Goal: Transaction & Acquisition: Book appointment/travel/reservation

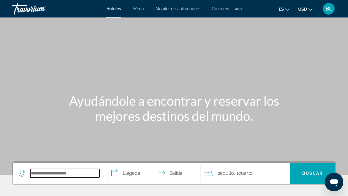
click at [68, 172] on input "Search hotel destination" at bounding box center [64, 173] width 69 height 9
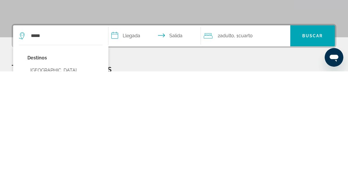
type input "**********"
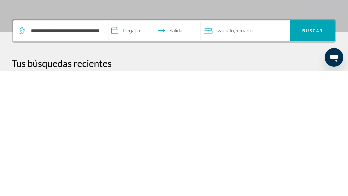
click at [136, 145] on input "**********" at bounding box center [155, 156] width 95 height 23
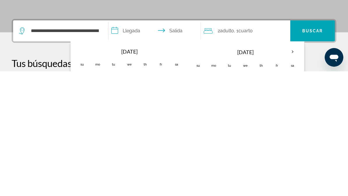
scroll to position [142, 0]
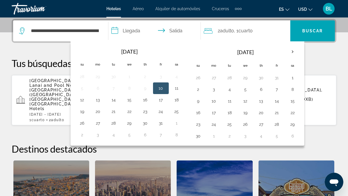
click at [291, 52] on th "Next month" at bounding box center [292, 51] width 16 height 13
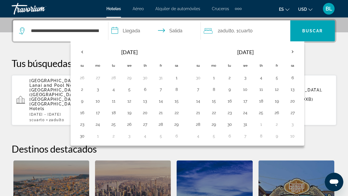
click at [293, 51] on th "Next month" at bounding box center [292, 51] width 16 height 13
click at [291, 52] on th "Next month" at bounding box center [292, 51] width 16 height 13
click at [115, 100] on button "10" at bounding box center [113, 101] width 9 height 8
click at [115, 99] on button "10" at bounding box center [113, 101] width 9 height 8
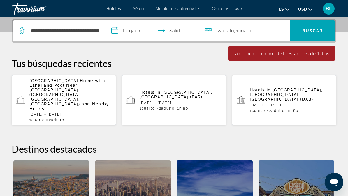
click at [134, 33] on input "**********" at bounding box center [155, 31] width 95 height 23
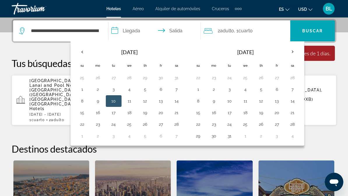
click at [230, 99] on button "10" at bounding box center [229, 101] width 9 height 8
click at [199, 112] on button "15" at bounding box center [197, 113] width 9 height 8
type input "**********"
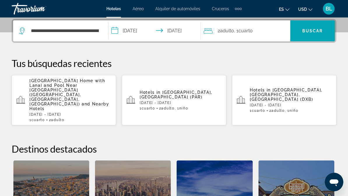
click at [261, 30] on div "2 Adulto Adulto , 1 Cuarto habitaciones" at bounding box center [247, 31] width 86 height 8
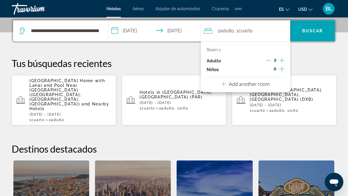
click at [282, 68] on icon "Increment children" at bounding box center [281, 68] width 5 height 5
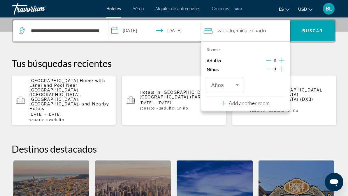
click at [225, 84] on span "Travelers: 2 adults, 1 child" at bounding box center [223, 85] width 24 height 7
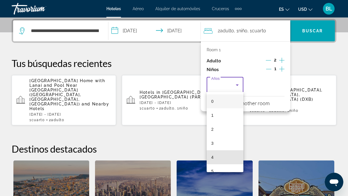
click at [219, 156] on mat-option "4" at bounding box center [224, 157] width 37 height 14
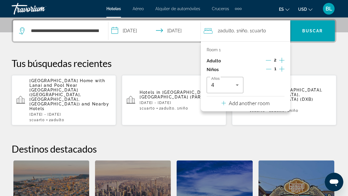
click at [315, 31] on span "Buscar" at bounding box center [312, 31] width 21 height 5
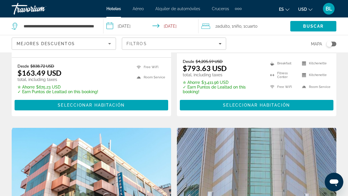
scroll to position [631, 0]
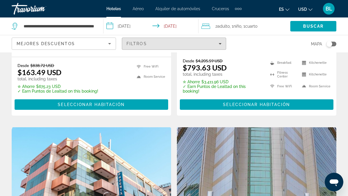
click at [205, 44] on div "Filtros" at bounding box center [173, 43] width 95 height 5
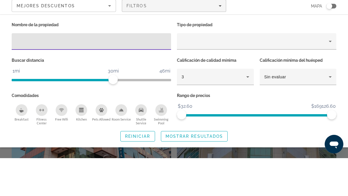
click at [214, 111] on div "3" at bounding box center [213, 114] width 65 height 7
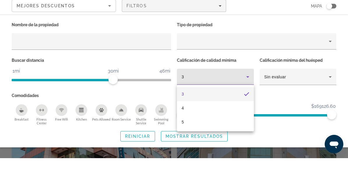
scroll to position [669, 0]
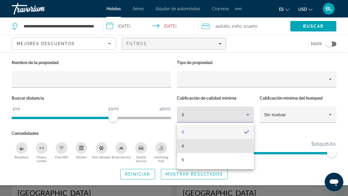
click at [206, 145] on mat-option "4" at bounding box center [215, 146] width 77 height 14
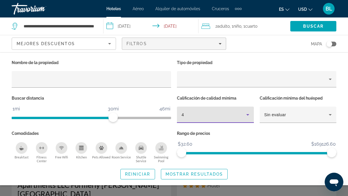
click at [192, 176] on span "Search widget" at bounding box center [194, 174] width 66 height 14
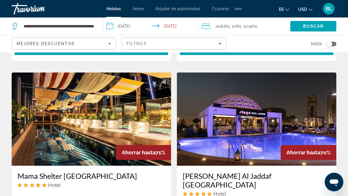
scroll to position [913, 0]
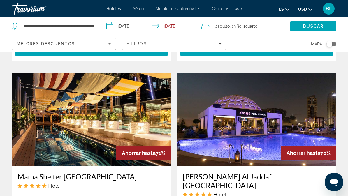
click at [267, 103] on img "Main content" at bounding box center [256, 119] width 159 height 93
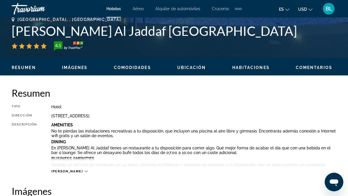
scroll to position [231, 0]
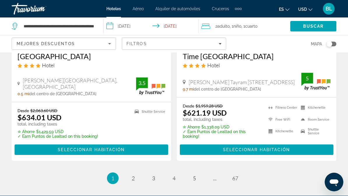
scroll to position [1261, 0]
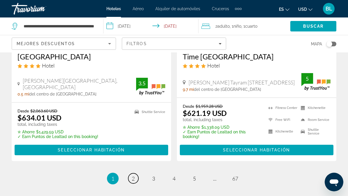
click at [135, 173] on link "page 2" at bounding box center [133, 178] width 10 height 10
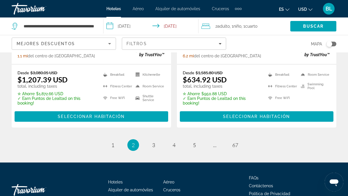
scroll to position [1261, 0]
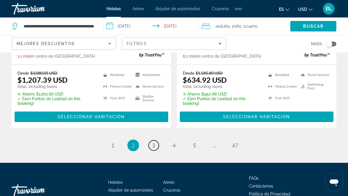
click at [158, 140] on link "page 3" at bounding box center [153, 145] width 10 height 10
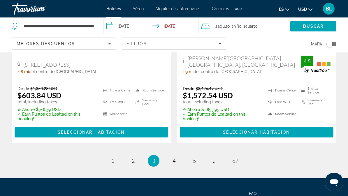
scroll to position [1265, 0]
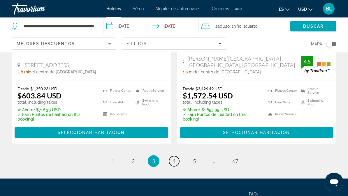
click at [174, 158] on span "4" at bounding box center [173, 161] width 3 height 6
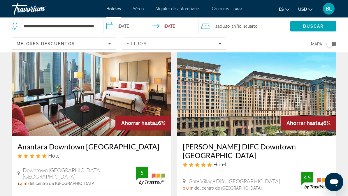
scroll to position [1157, 0]
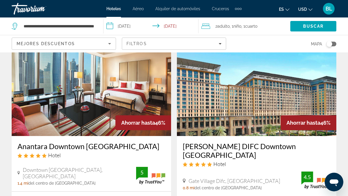
click at [246, 79] on img "Main content" at bounding box center [256, 89] width 159 height 93
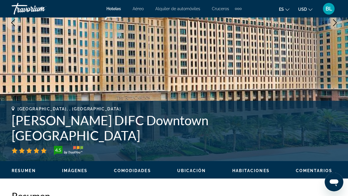
scroll to position [133, 0]
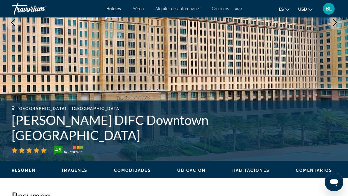
click at [80, 171] on span "Imágenes" at bounding box center [75, 170] width 26 height 5
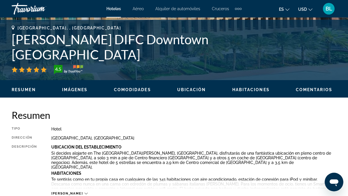
scroll to position [386, 0]
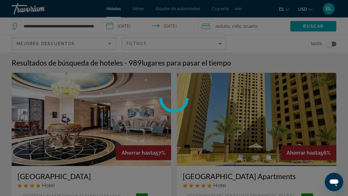
click at [204, 39] on div at bounding box center [174, 98] width 348 height 196
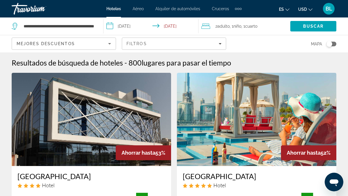
click at [212, 43] on div "Filtros" at bounding box center [173, 43] width 95 height 5
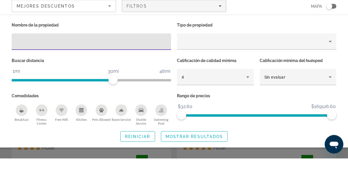
click at [104, 76] on input "Hotel Filters" at bounding box center [91, 79] width 150 height 7
type input "********"
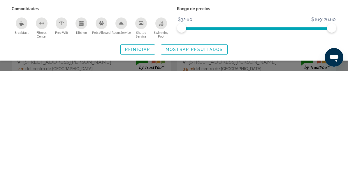
click at [210, 172] on span "Mostrar resultados" at bounding box center [194, 174] width 58 height 5
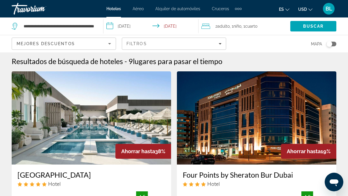
scroll to position [2, 0]
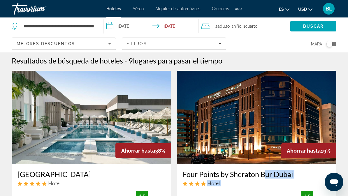
click at [287, 127] on img "Main content" at bounding box center [256, 117] width 159 height 93
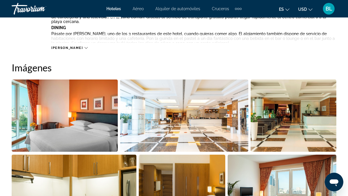
scroll to position [373, 0]
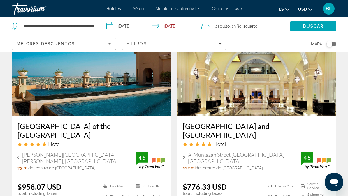
scroll to position [710, 0]
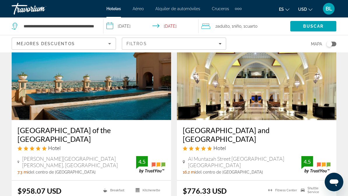
click at [155, 94] on img "Main content" at bounding box center [91, 73] width 159 height 93
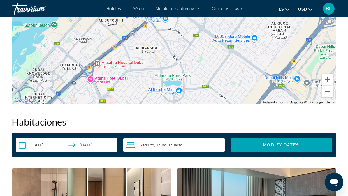
scroll to position [754, 0]
